Goal: Information Seeking & Learning: Find specific page/section

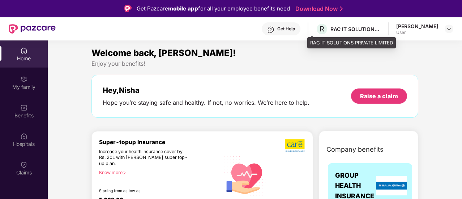
click at [346, 30] on div "RAC IT SOLUTIONS PRIVATE LIMITED" at bounding box center [356, 29] width 51 height 7
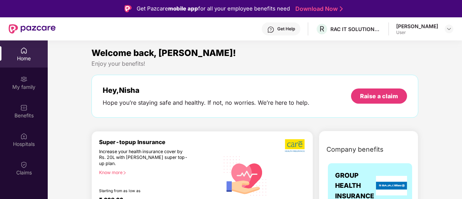
click at [46, 25] on img at bounding box center [32, 28] width 47 height 9
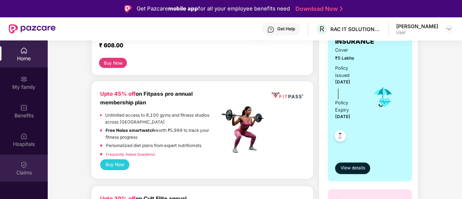
scroll to position [181, 0]
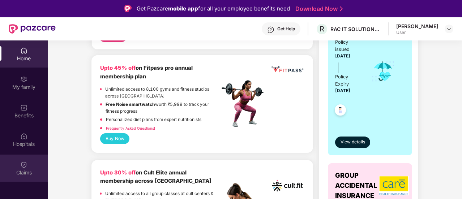
click at [25, 172] on div "Claims" at bounding box center [24, 172] width 48 height 7
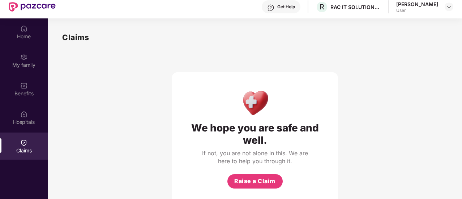
scroll to position [41, 0]
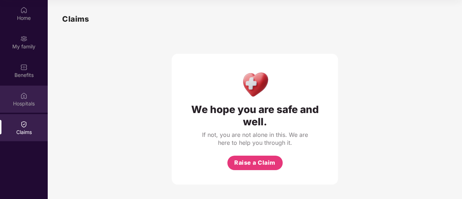
click at [31, 101] on div "Hospitals" at bounding box center [24, 103] width 48 height 7
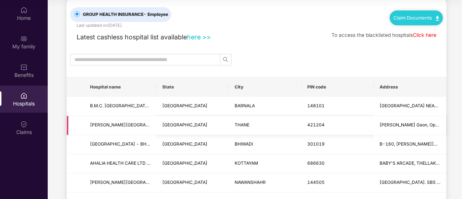
scroll to position [36, 0]
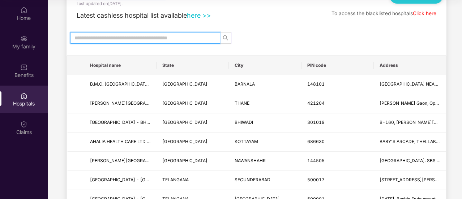
click at [175, 38] on input "text" at bounding box center [143, 38] width 136 height 8
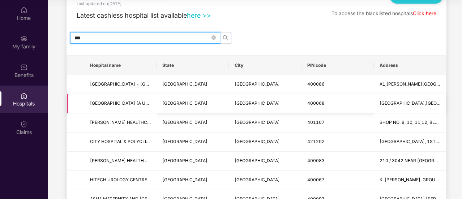
scroll to position [0, 0]
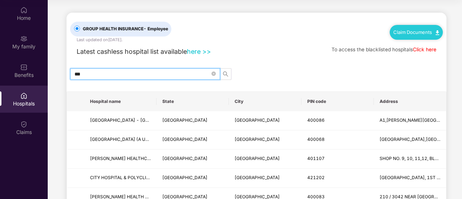
type input "***"
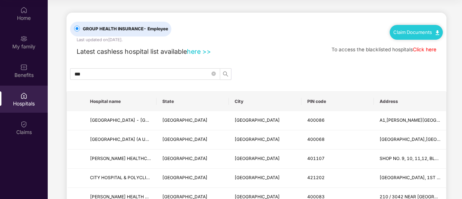
click at [196, 53] on link "here >>" at bounding box center [199, 52] width 24 height 8
